Goal: Task Accomplishment & Management: Manage account settings

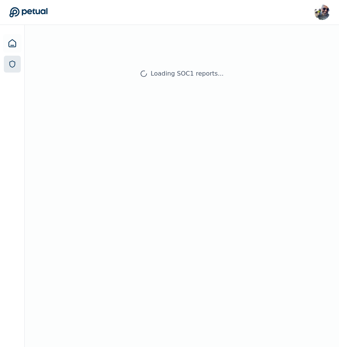
scroll to position [25, 0]
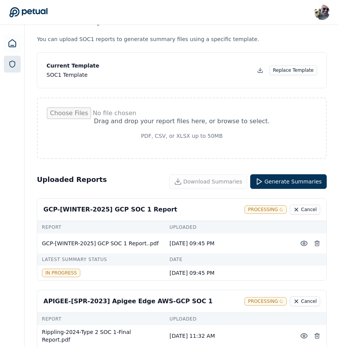
click at [217, 122] on input "file" at bounding box center [182, 129] width 270 height 42
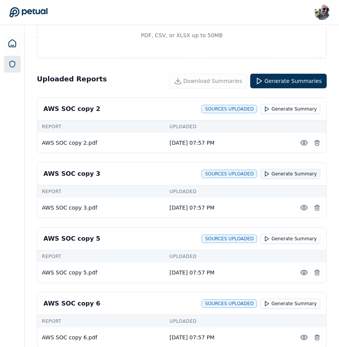
scroll to position [125, 0]
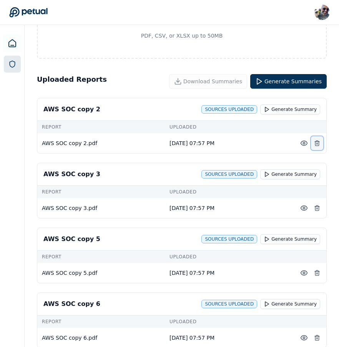
click at [318, 143] on icon at bounding box center [317, 143] width 6 height 6
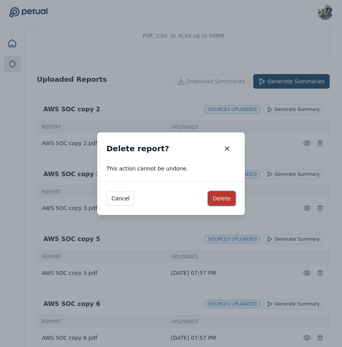
click at [227, 204] on button "Delete" at bounding box center [222, 198] width 28 height 15
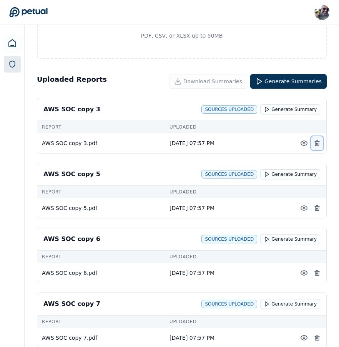
click at [319, 143] on icon at bounding box center [316, 144] width 3 height 4
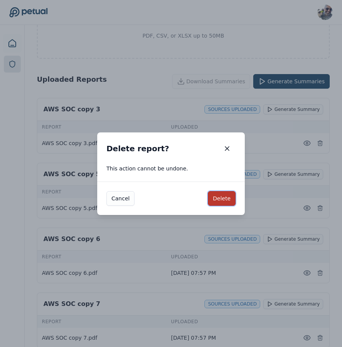
click at [224, 201] on button "Delete" at bounding box center [222, 198] width 28 height 15
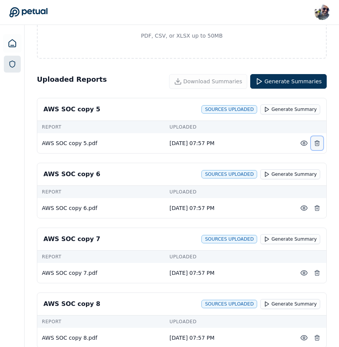
click at [319, 142] on icon at bounding box center [316, 144] width 3 height 4
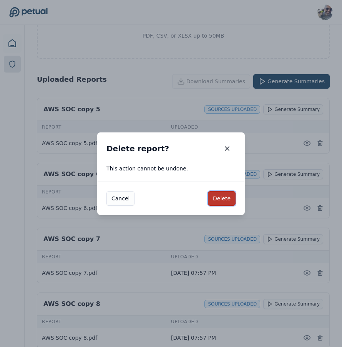
click at [223, 196] on button "Delete" at bounding box center [222, 198] width 28 height 15
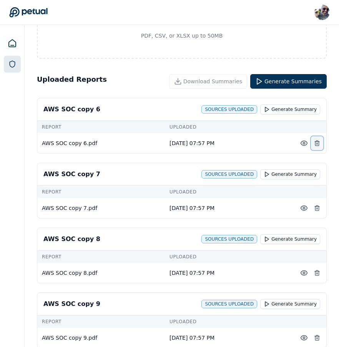
click at [314, 143] on icon at bounding box center [317, 143] width 6 height 6
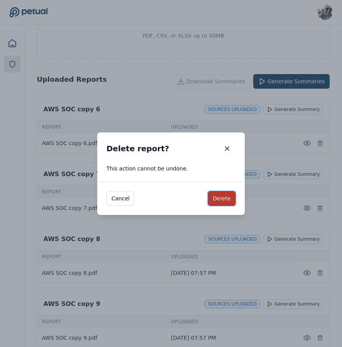
click at [226, 198] on button "Delete" at bounding box center [222, 198] width 28 height 15
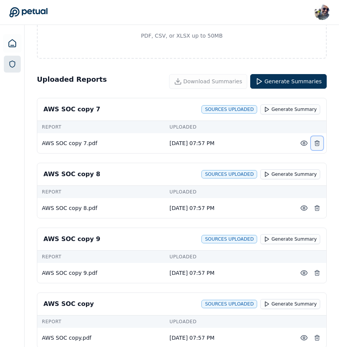
click at [318, 144] on icon at bounding box center [317, 143] width 6 height 6
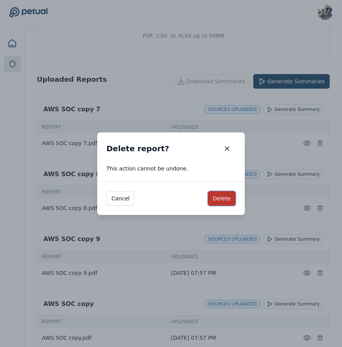
click at [228, 198] on button "Delete" at bounding box center [222, 198] width 28 height 15
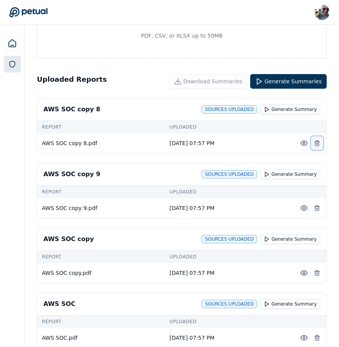
click at [317, 144] on icon at bounding box center [317, 143] width 6 height 6
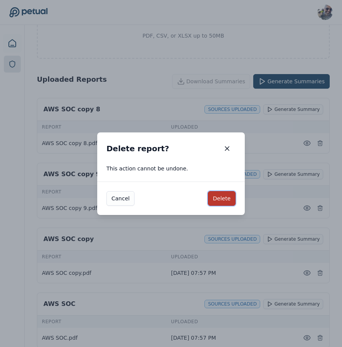
click at [219, 198] on button "Delete" at bounding box center [222, 198] width 28 height 15
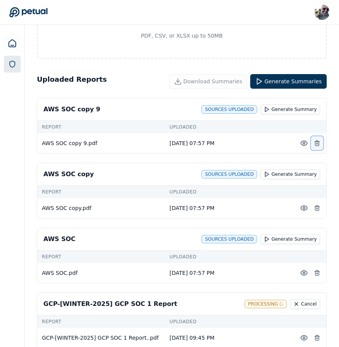
click at [318, 144] on line at bounding box center [318, 144] width 0 height 2
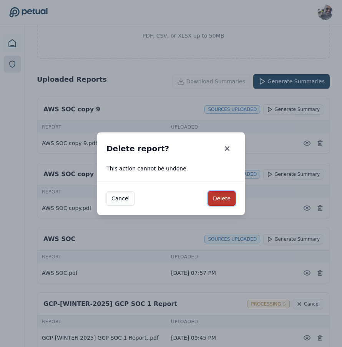
click at [225, 200] on button "Delete" at bounding box center [222, 198] width 28 height 15
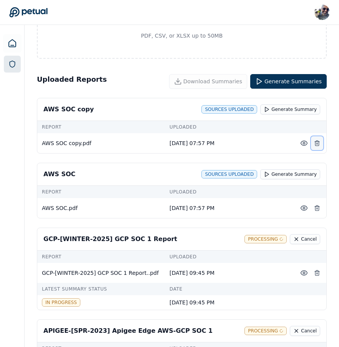
click at [318, 144] on line at bounding box center [318, 144] width 0 height 2
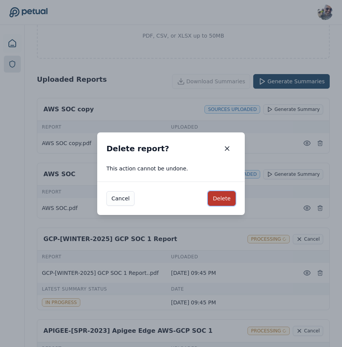
click at [221, 200] on button "Delete" at bounding box center [222, 198] width 28 height 15
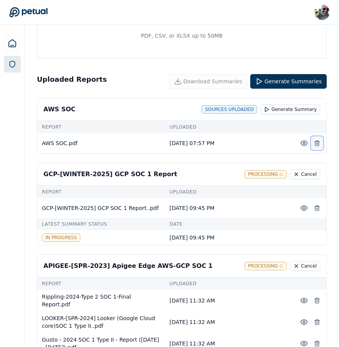
click at [318, 141] on icon at bounding box center [317, 143] width 6 height 6
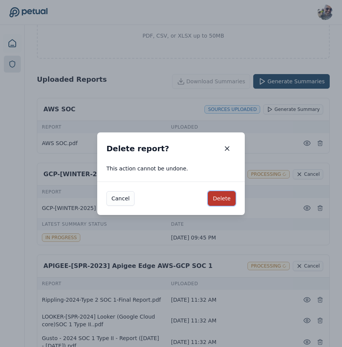
click at [218, 193] on button "Delete" at bounding box center [222, 198] width 28 height 15
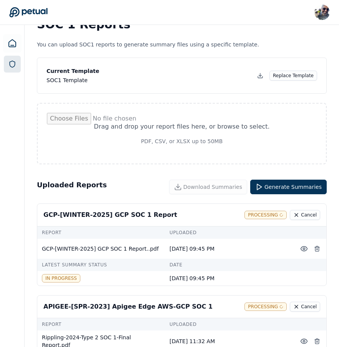
scroll to position [0, 0]
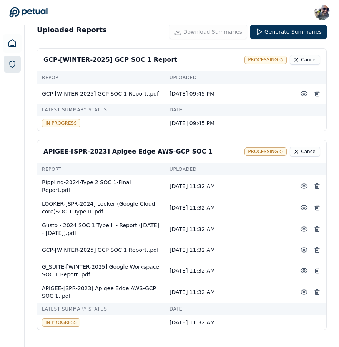
scroll to position [174, 0]
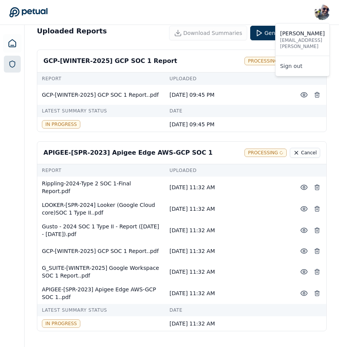
click at [326, 11] on img at bounding box center [321, 12] width 15 height 15
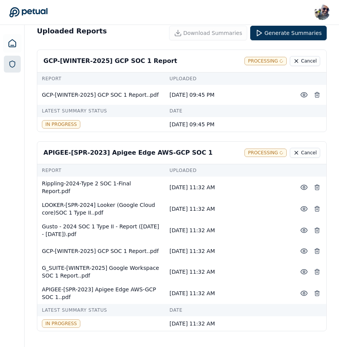
click at [274, 8] on div "Shekhar Khedekar shekhar.khedekar@petual.ai Sign out" at bounding box center [169, 12] width 321 height 15
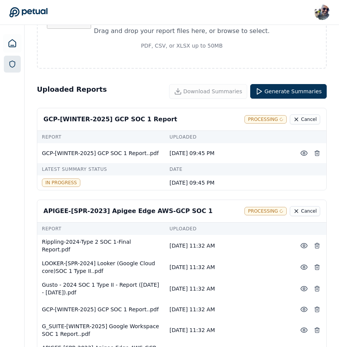
scroll to position [0, 0]
